Goal: Task Accomplishment & Management: Manage account settings

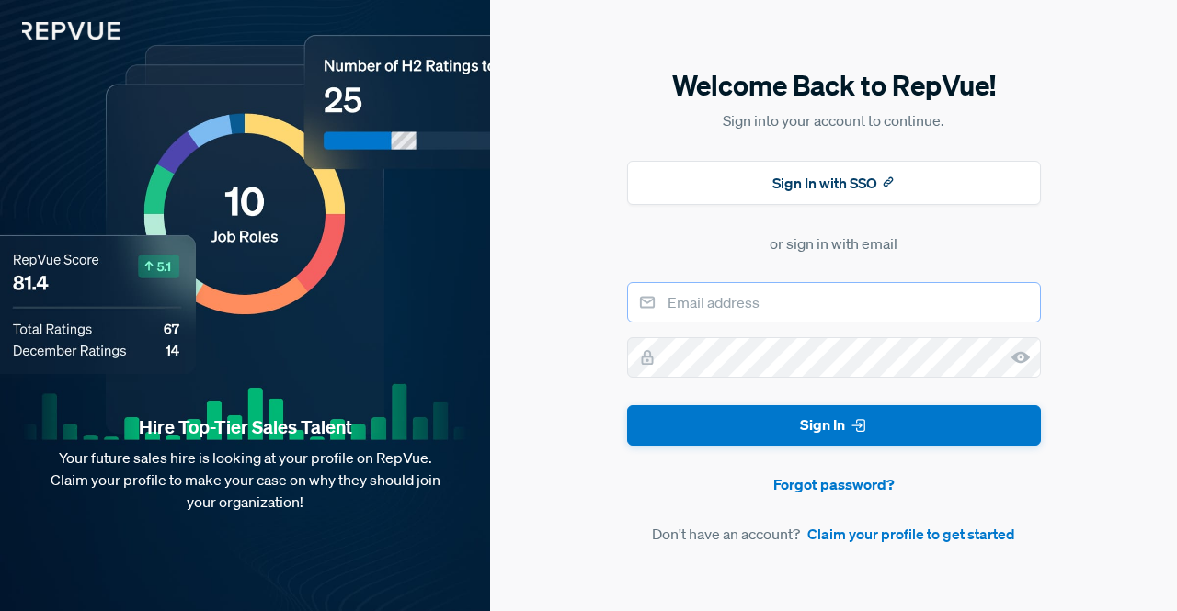
click at [770, 296] on input "email" at bounding box center [834, 302] width 414 height 40
click at [861, 538] on link "Claim your profile to get started" at bounding box center [911, 534] width 208 height 22
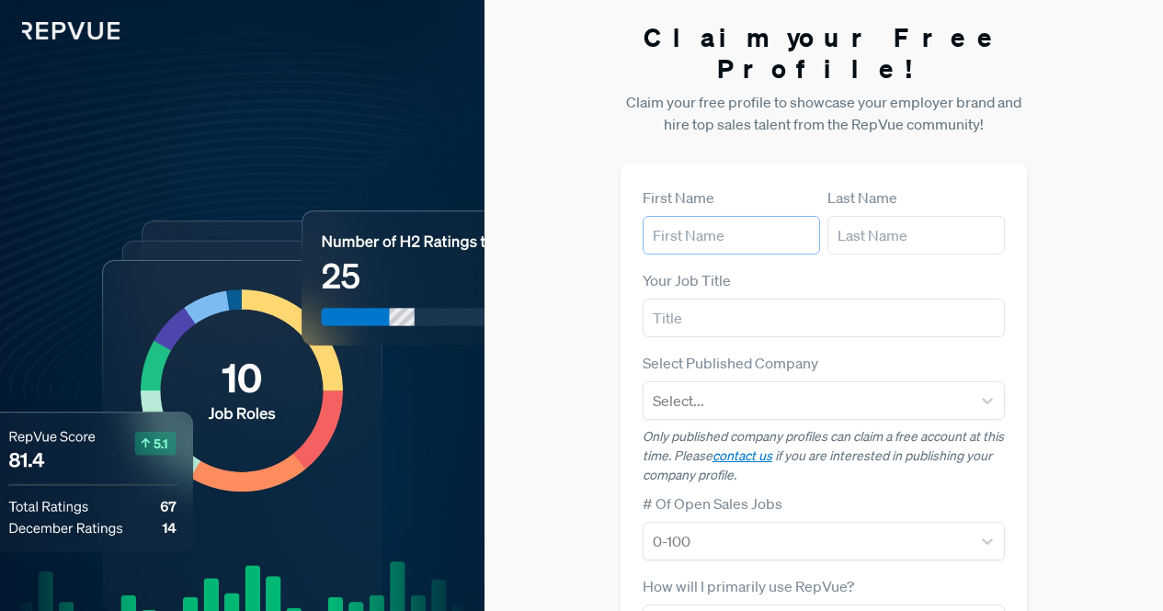
click at [755, 216] on input "text" at bounding box center [731, 235] width 177 height 39
type input "[PERSON_NAME]"
click at [907, 216] on input "text" at bounding box center [915, 235] width 177 height 39
type input "[PERSON_NAME]"
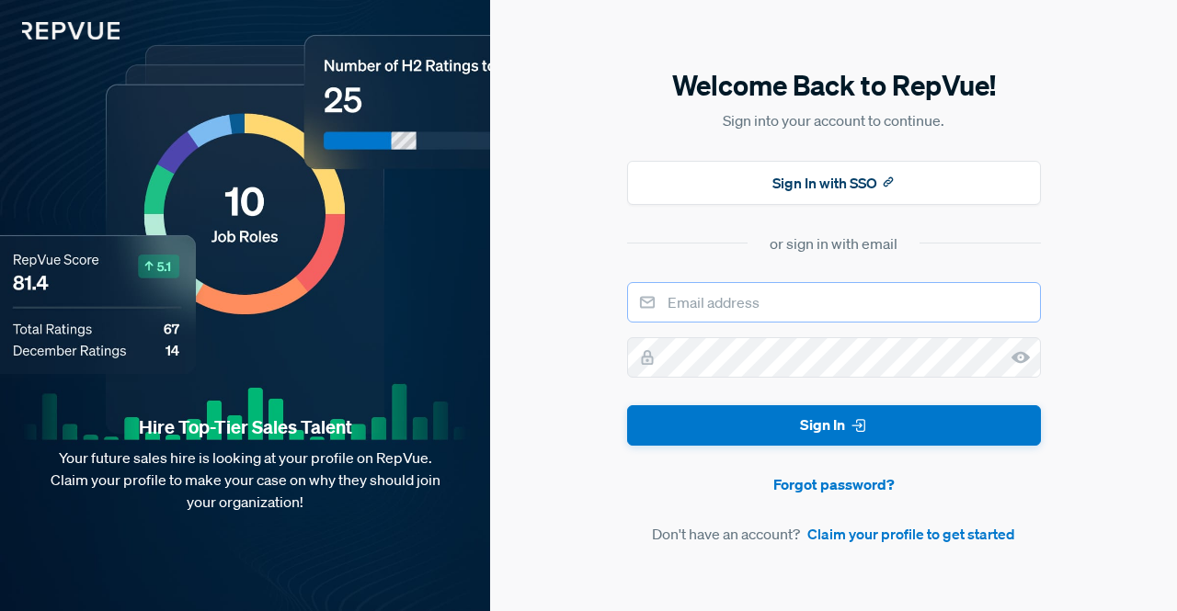
click at [797, 310] on input "email" at bounding box center [834, 302] width 414 height 40
type input "[PERSON_NAME][EMAIL_ADDRESS][DOMAIN_NAME]"
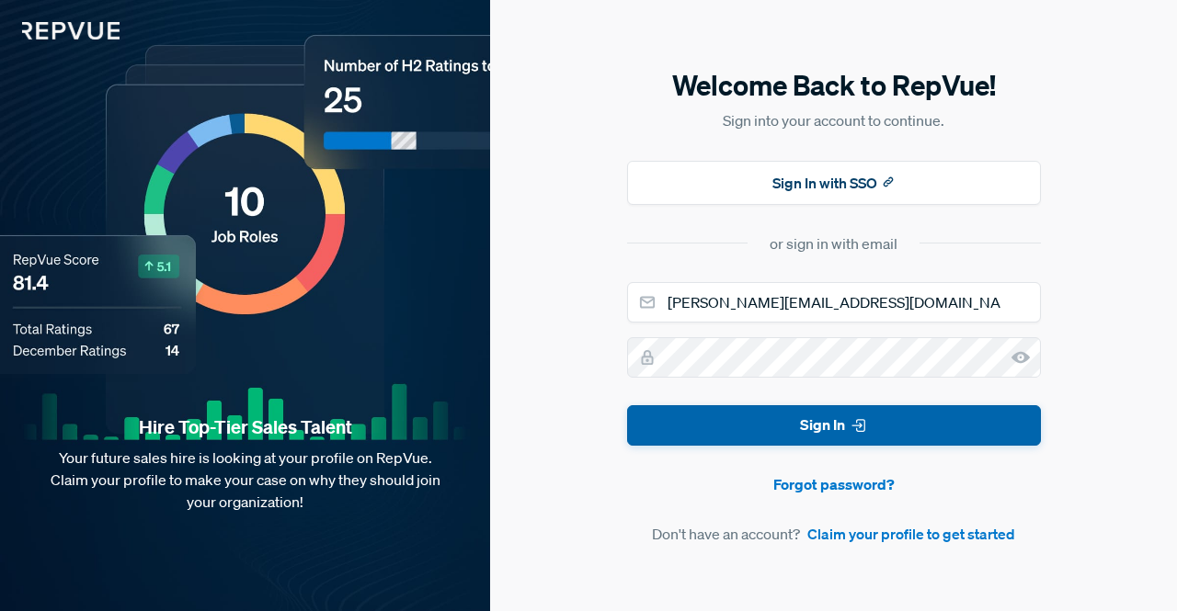
click at [781, 407] on button "Sign In" at bounding box center [834, 425] width 414 height 41
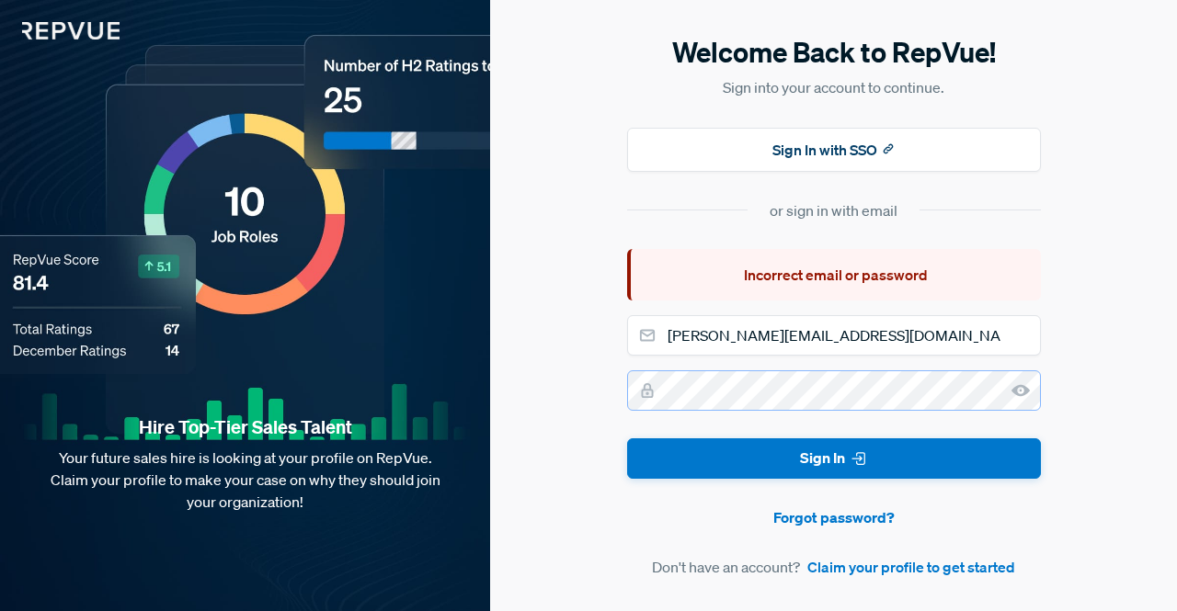
click at [611, 388] on div "Welcome Back to RepVue! Sign into your account to continue. Sign In with SSO or…" at bounding box center [833, 305] width 687 height 611
click at [627, 439] on button "Sign In" at bounding box center [834, 459] width 414 height 41
click at [819, 514] on link "Forgot password?" at bounding box center [834, 518] width 414 height 22
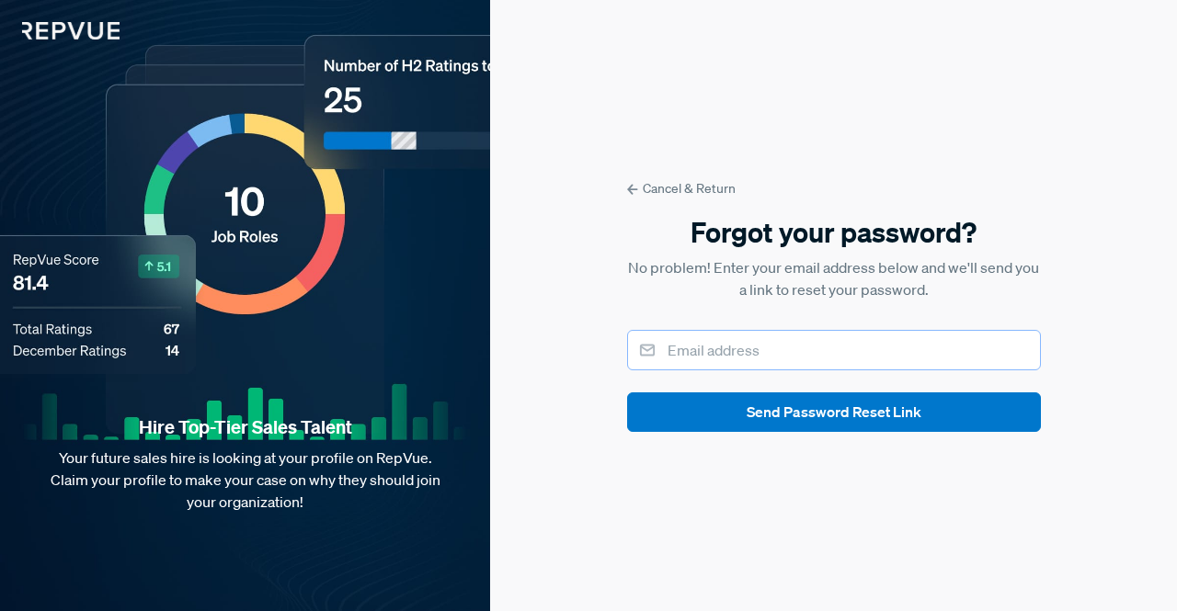
click at [827, 359] on input "email" at bounding box center [834, 350] width 414 height 40
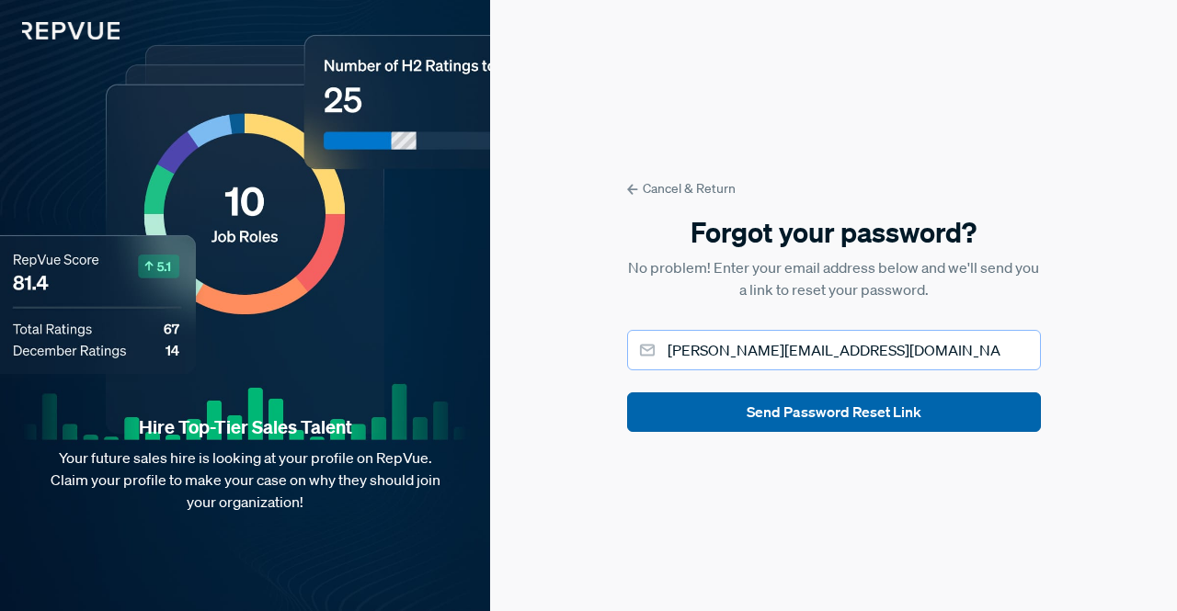
type input "[PERSON_NAME][EMAIL_ADDRESS][DOMAIN_NAME]"
click at [796, 418] on button "Send Password Reset Link" at bounding box center [834, 413] width 414 height 40
